Goal: Transaction & Acquisition: Purchase product/service

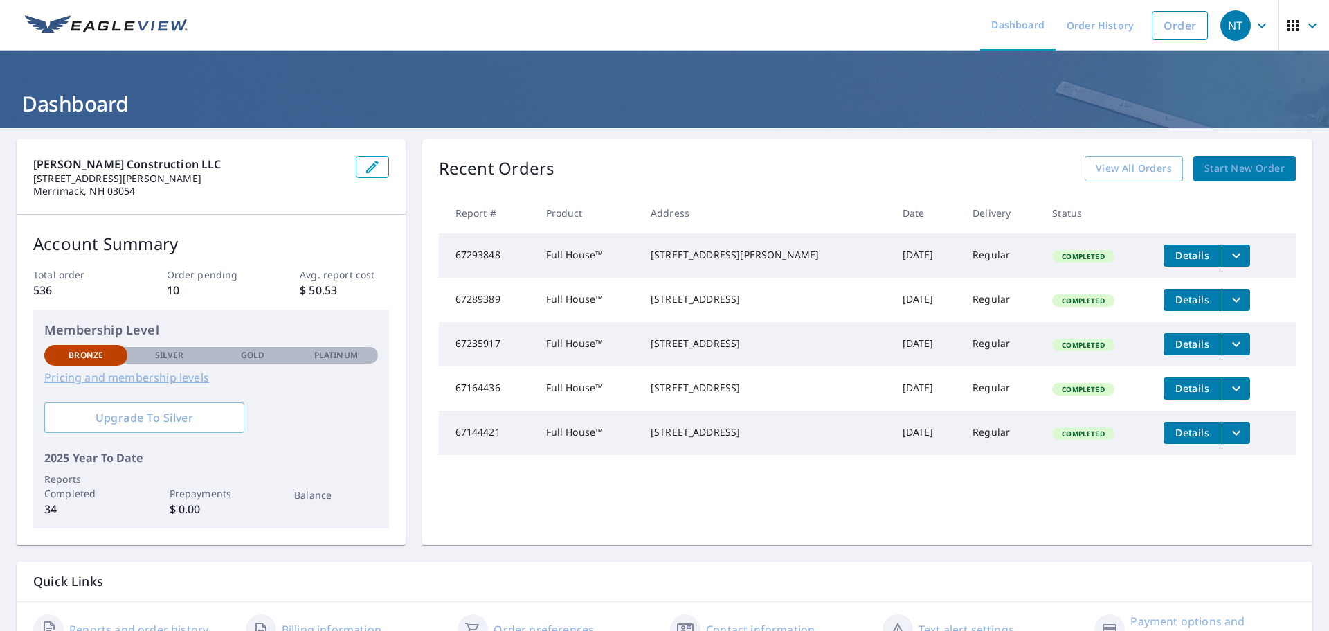
click at [1235, 169] on span "Start New Order" at bounding box center [1244, 168] width 80 height 17
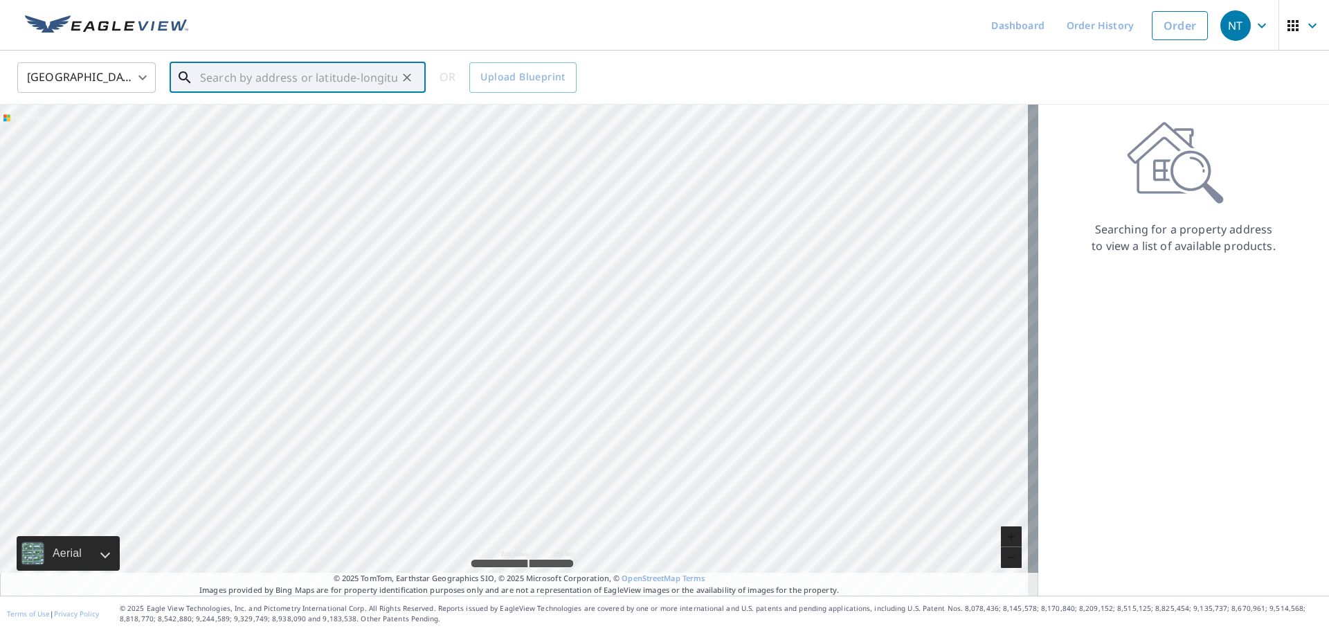
click at [291, 74] on input "text" at bounding box center [298, 77] width 197 height 39
click at [292, 69] on input "text" at bounding box center [298, 77] width 197 height 39
paste input "[STREET_ADDRESS][PERSON_NAME]"
click at [282, 122] on span "16 [PERSON_NAME] Dr" at bounding box center [305, 117] width 217 height 17
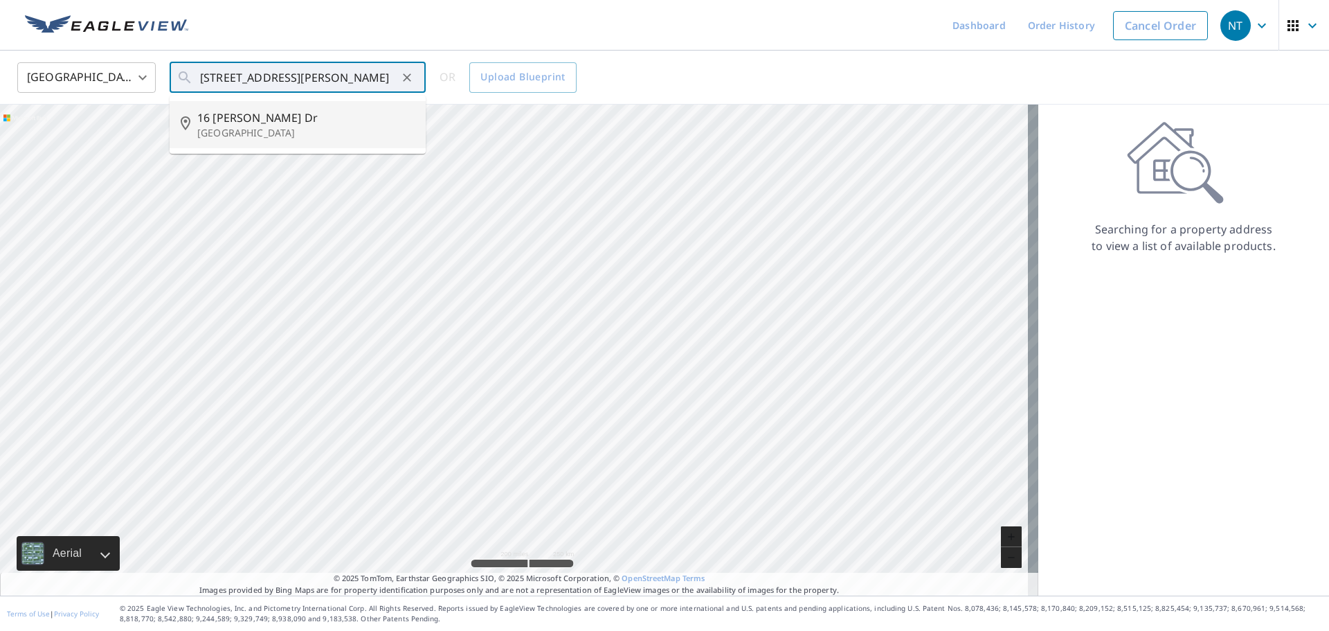
type input "[STREET_ADDRESS][PERSON_NAME][PERSON_NAME]"
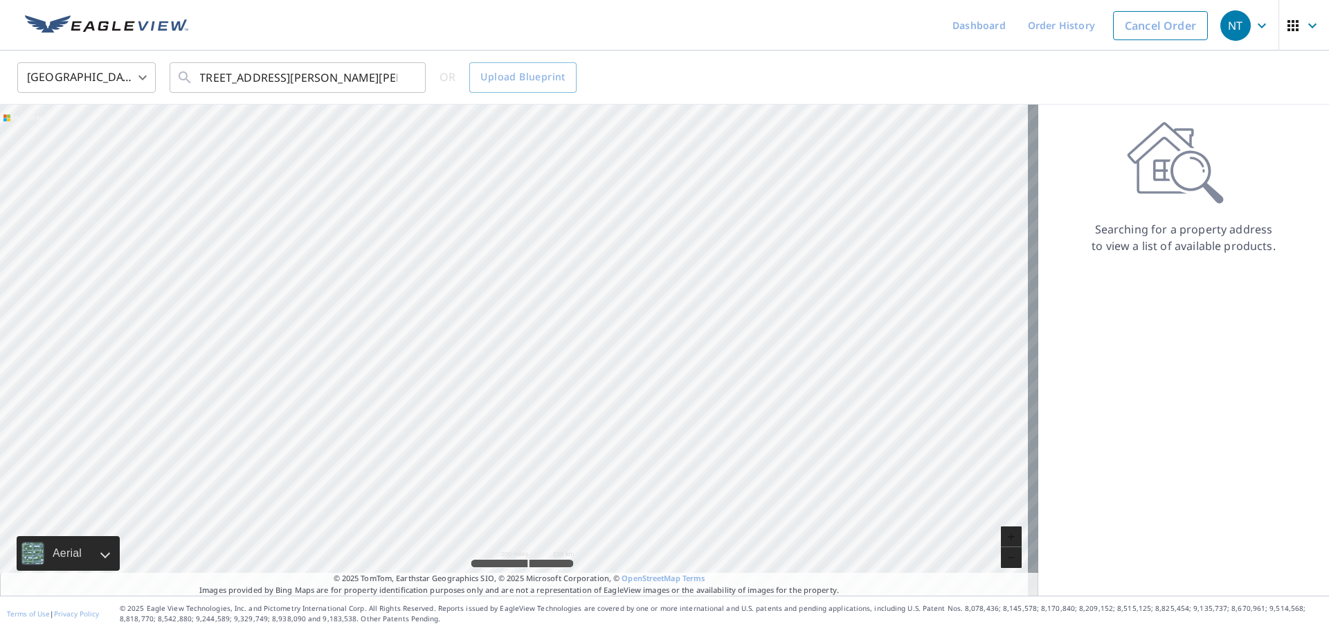
scroll to position [0, 0]
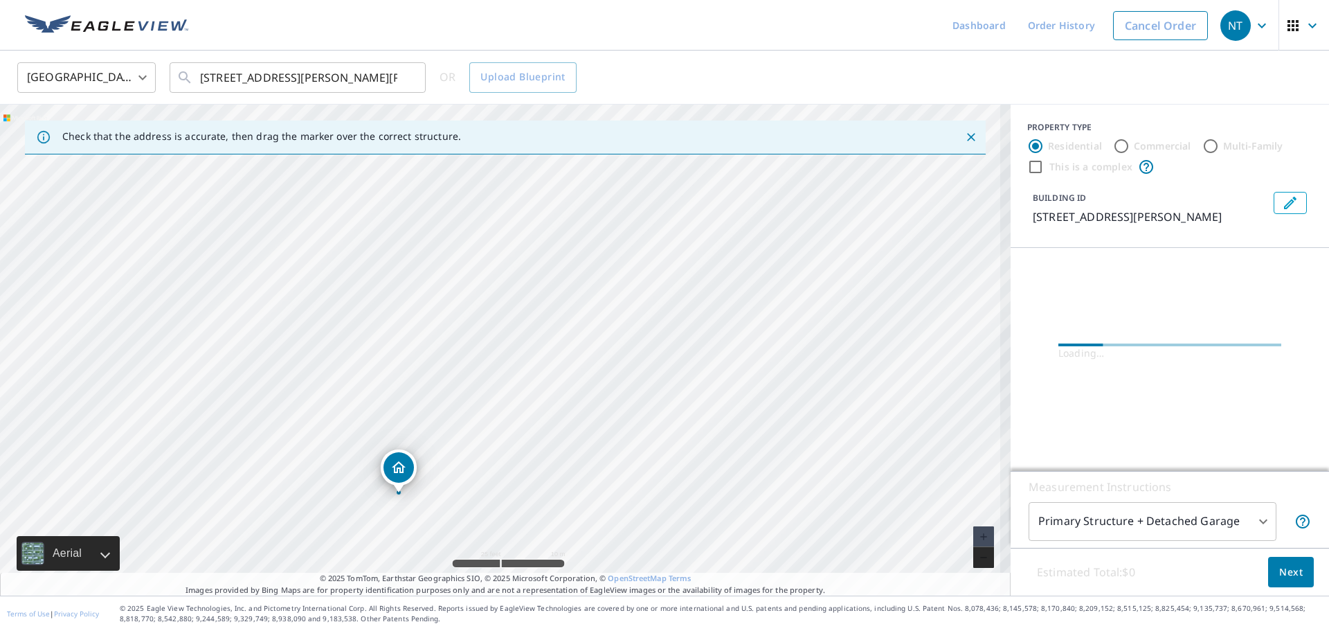
drag, startPoint x: 500, startPoint y: 439, endPoint x: 561, endPoint y: 317, distance: 136.8
click at [558, 320] on div "[STREET_ADDRESS][PERSON_NAME][PERSON_NAME]" at bounding box center [505, 350] width 1010 height 491
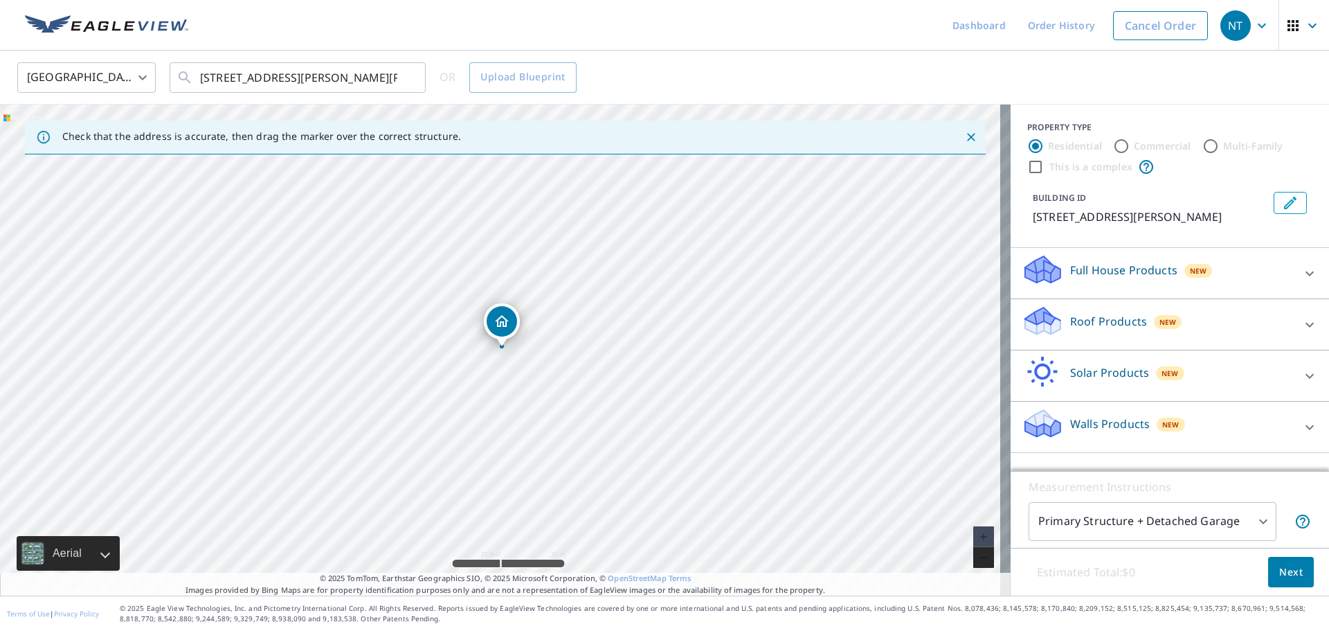
click at [1102, 282] on div "Full House Products New" at bounding box center [1157, 272] width 271 height 39
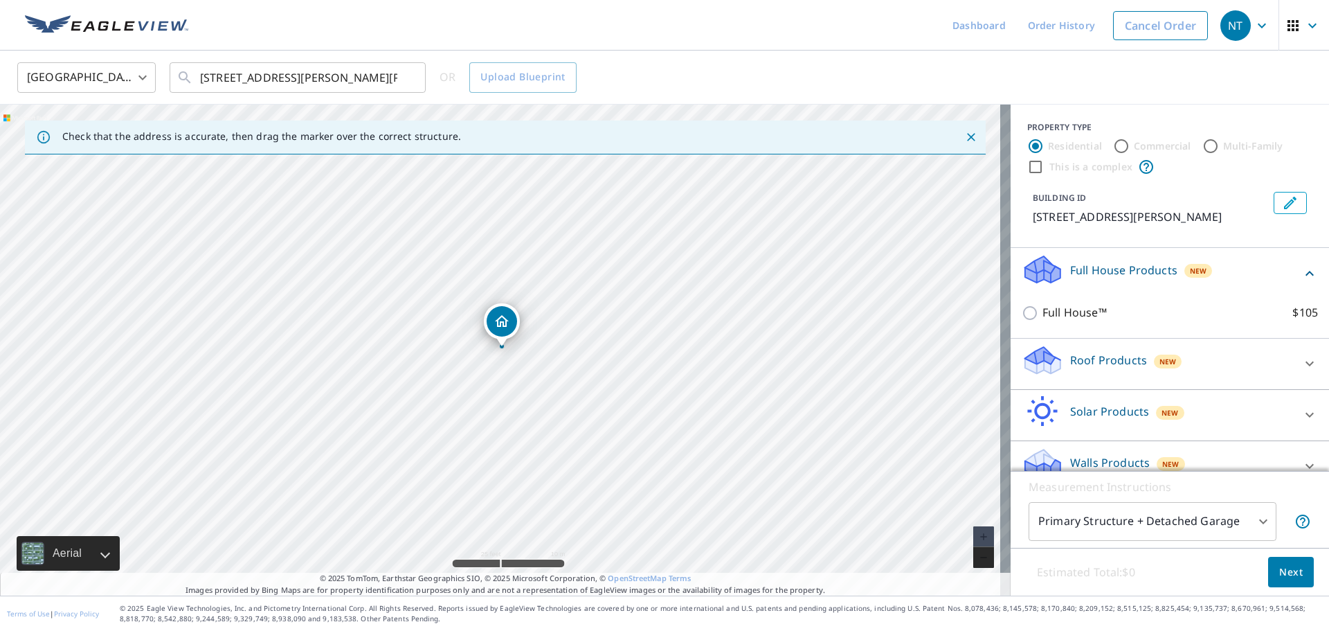
click at [1062, 299] on div "Full House™ $105" at bounding box center [1170, 312] width 296 height 39
click at [1055, 305] on p "Full House™" at bounding box center [1074, 312] width 64 height 17
click at [1042, 305] on input "Full House™ $105" at bounding box center [1032, 313] width 21 height 17
checkbox input "true"
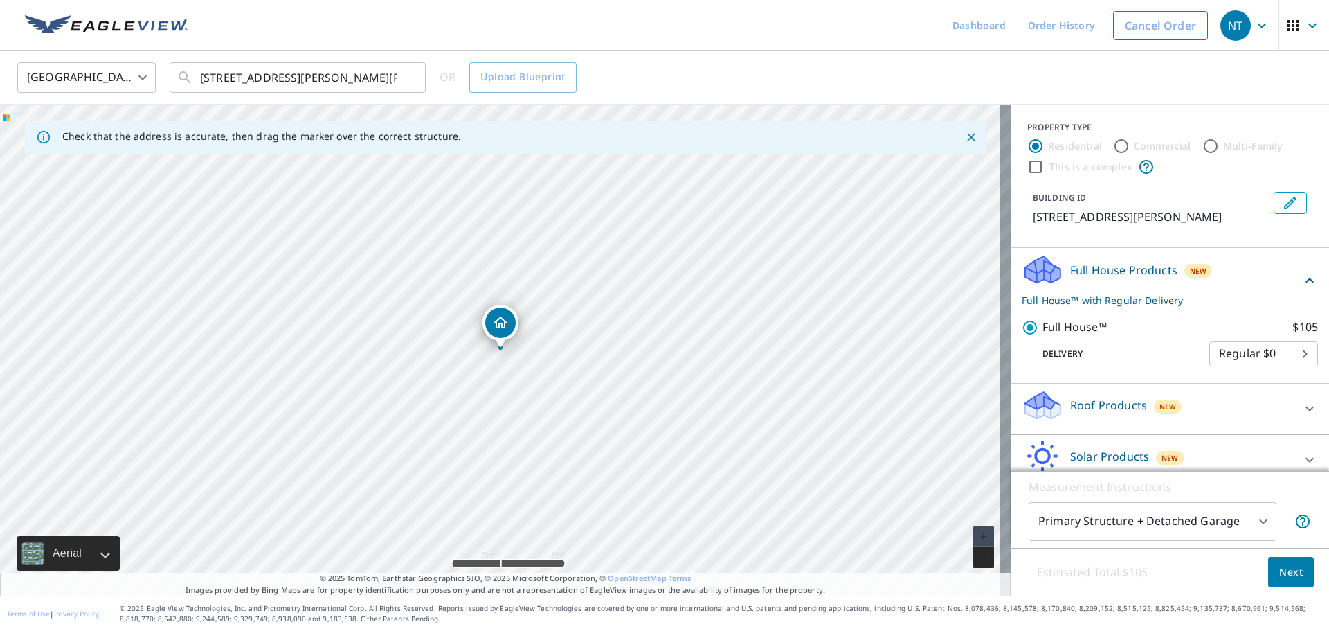
click at [1280, 576] on span "Next" at bounding box center [1291, 571] width 24 height 17
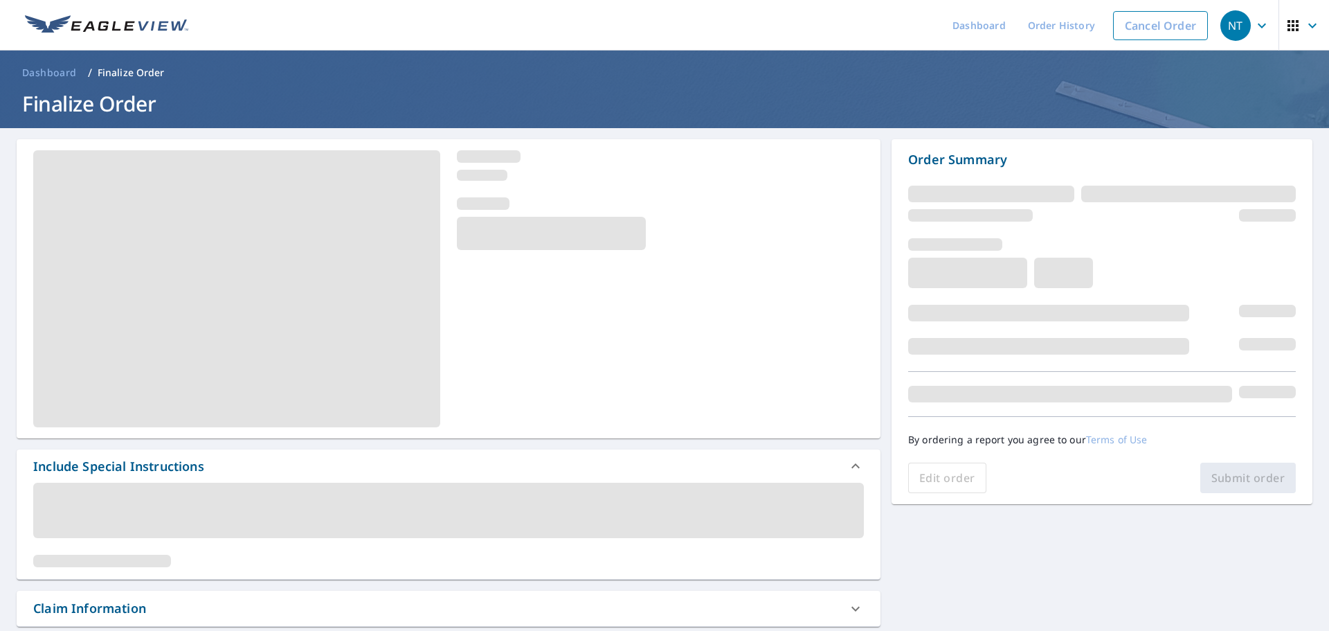
click at [1261, 482] on div "Edit order Submit order" at bounding box center [1102, 477] width 388 height 30
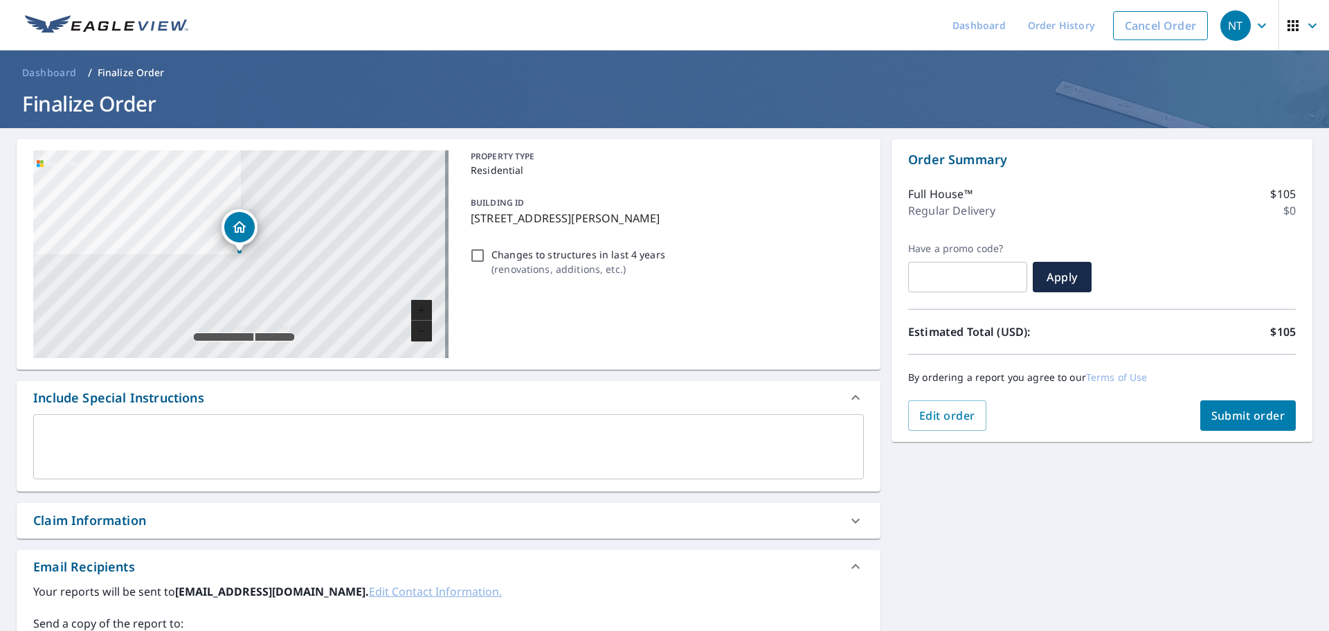
click at [1238, 410] on span "Submit order" at bounding box center [1248, 415] width 74 height 15
checkbox input "true"
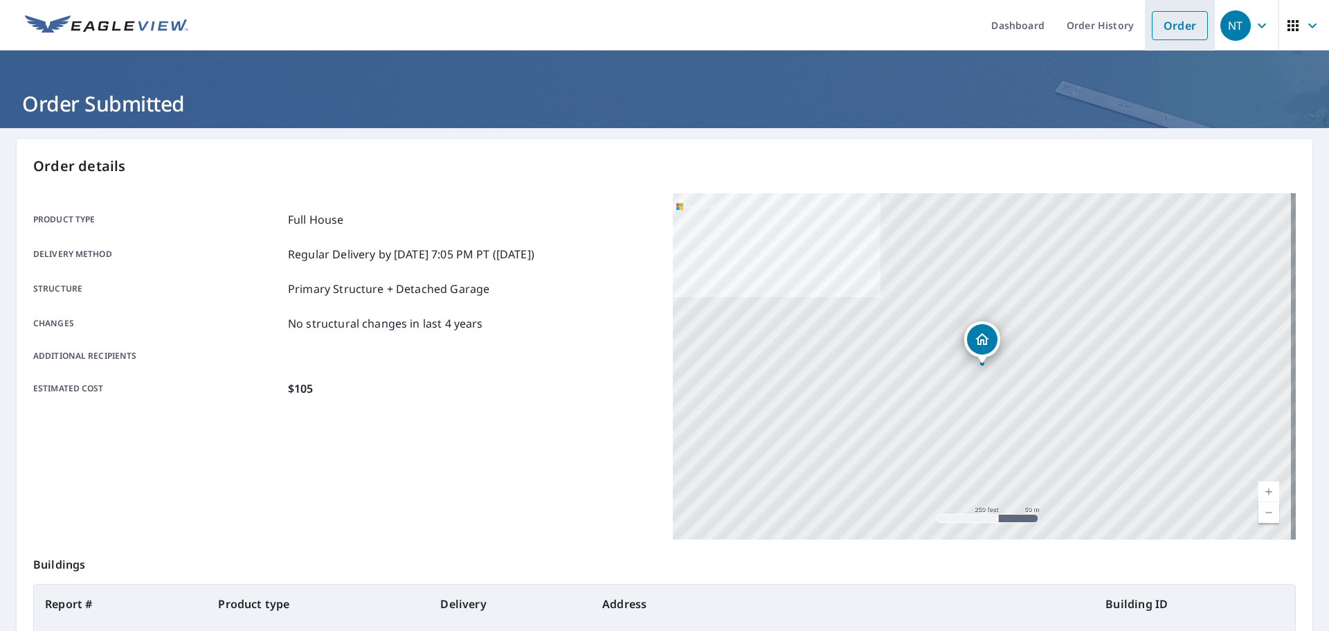
click at [1165, 26] on link "Order" at bounding box center [1180, 25] width 56 height 29
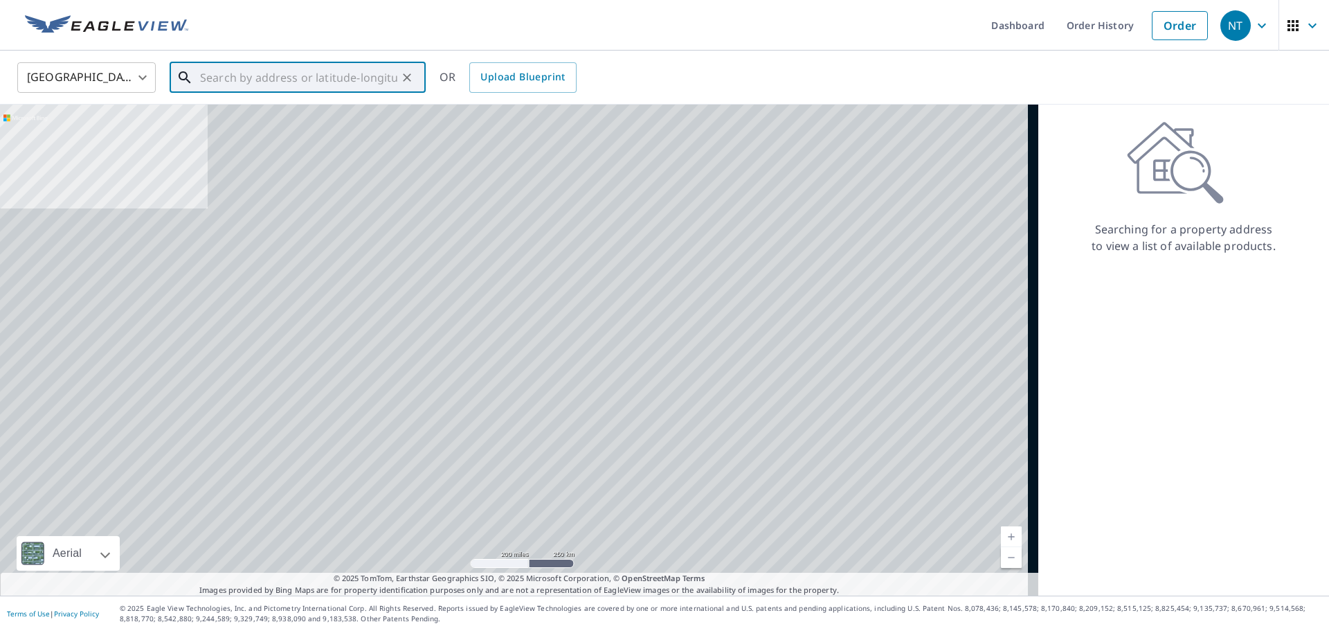
click at [320, 72] on input "text" at bounding box center [298, 77] width 197 height 39
paste input "[STREET_ADDRESS]"
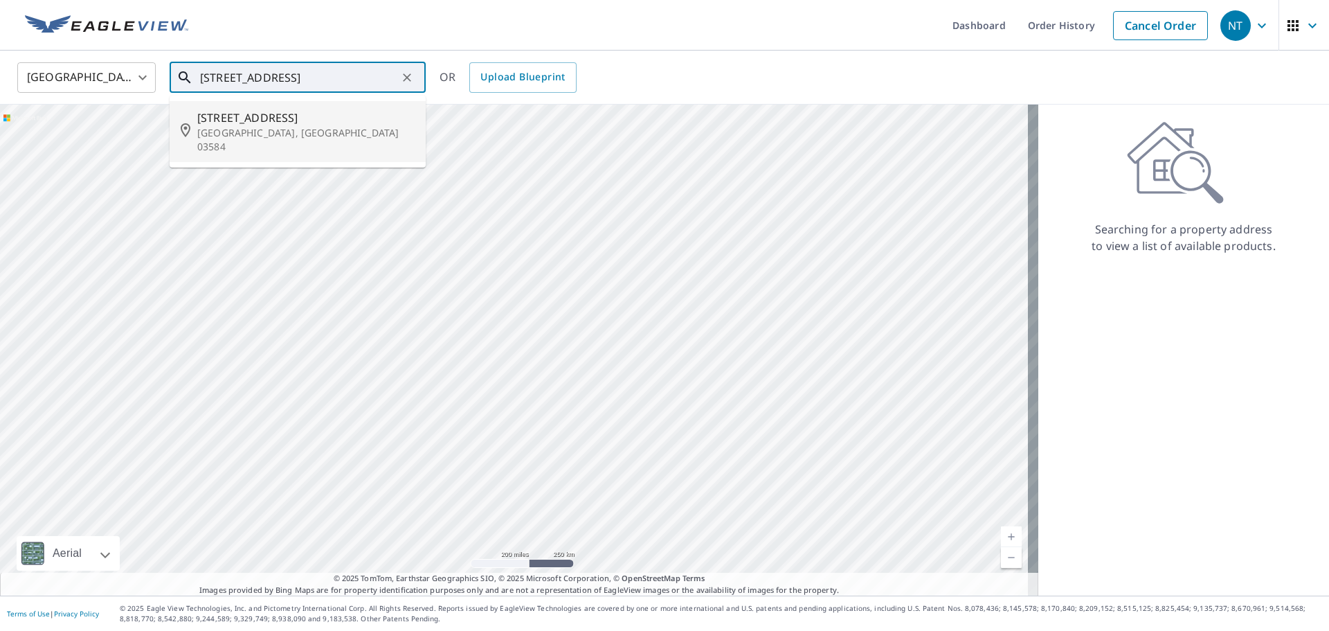
click at [271, 132] on p "[GEOGRAPHIC_DATA], [GEOGRAPHIC_DATA] 03584" at bounding box center [305, 140] width 217 height 28
type input "[STREET_ADDRESS][PERSON_NAME]"
